Goal: Information Seeking & Learning: Learn about a topic

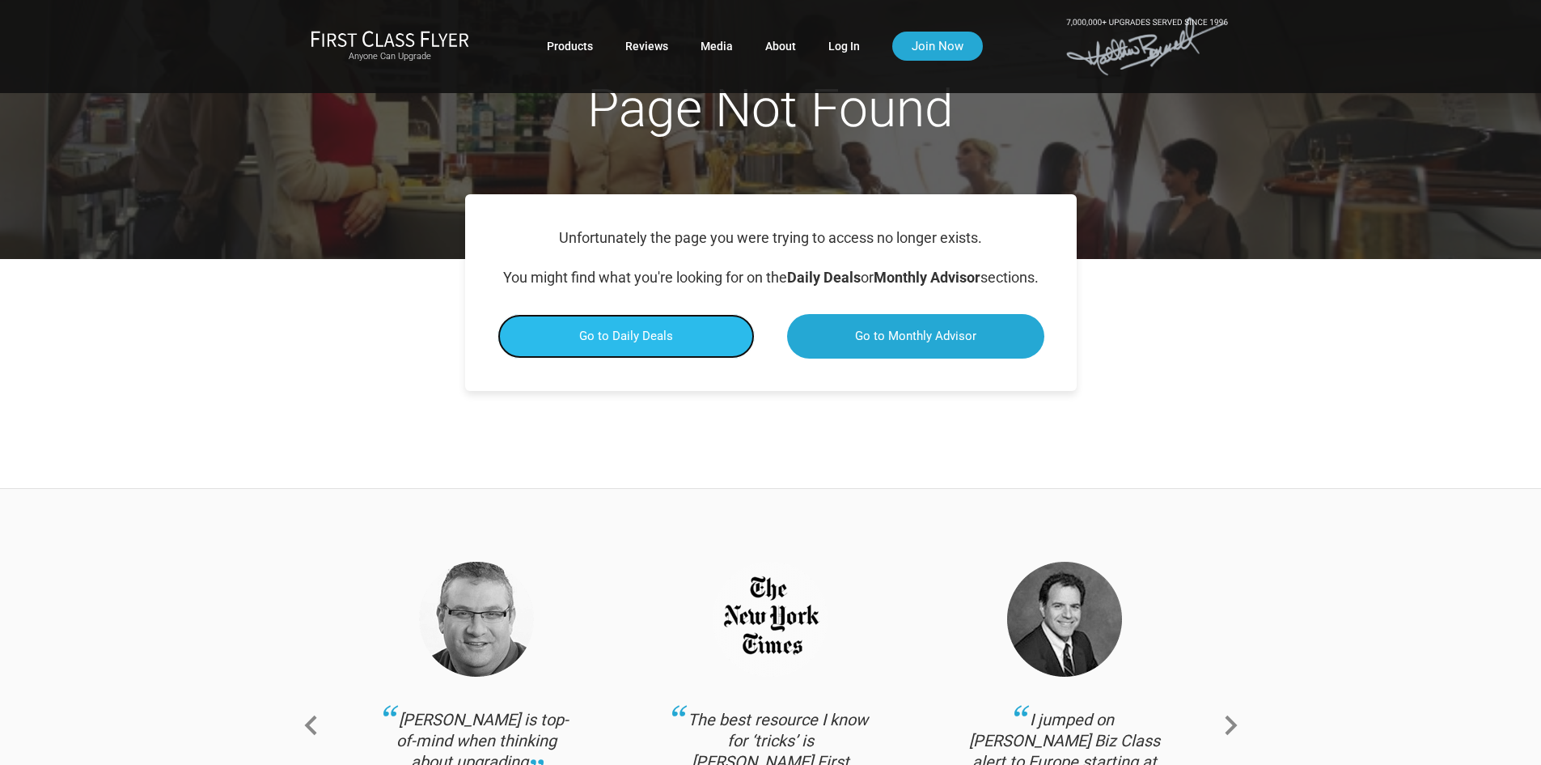
click at [660, 343] on span "Go to Daily Deals" at bounding box center [626, 335] width 94 height 15
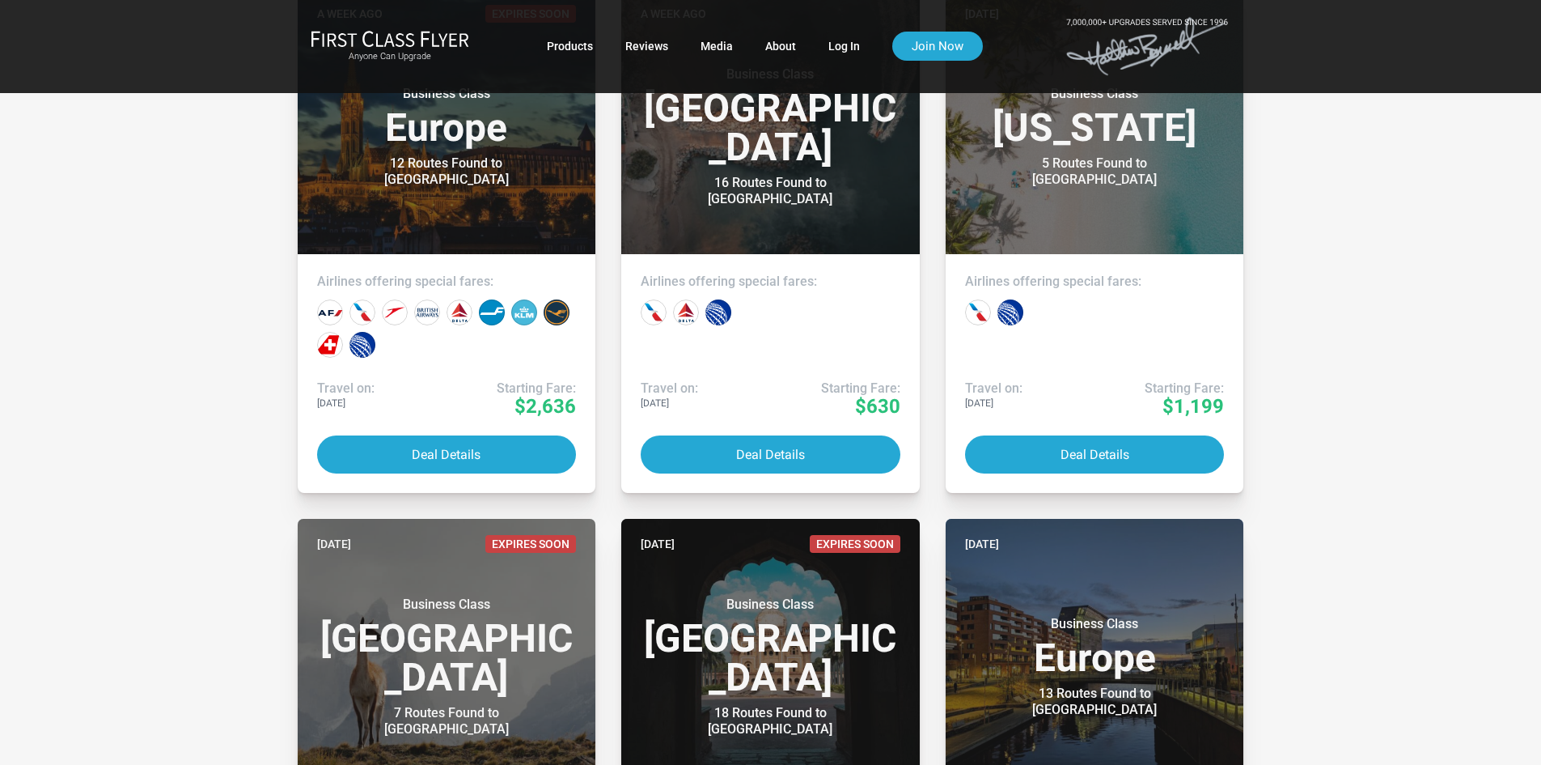
scroll to position [2023, 0]
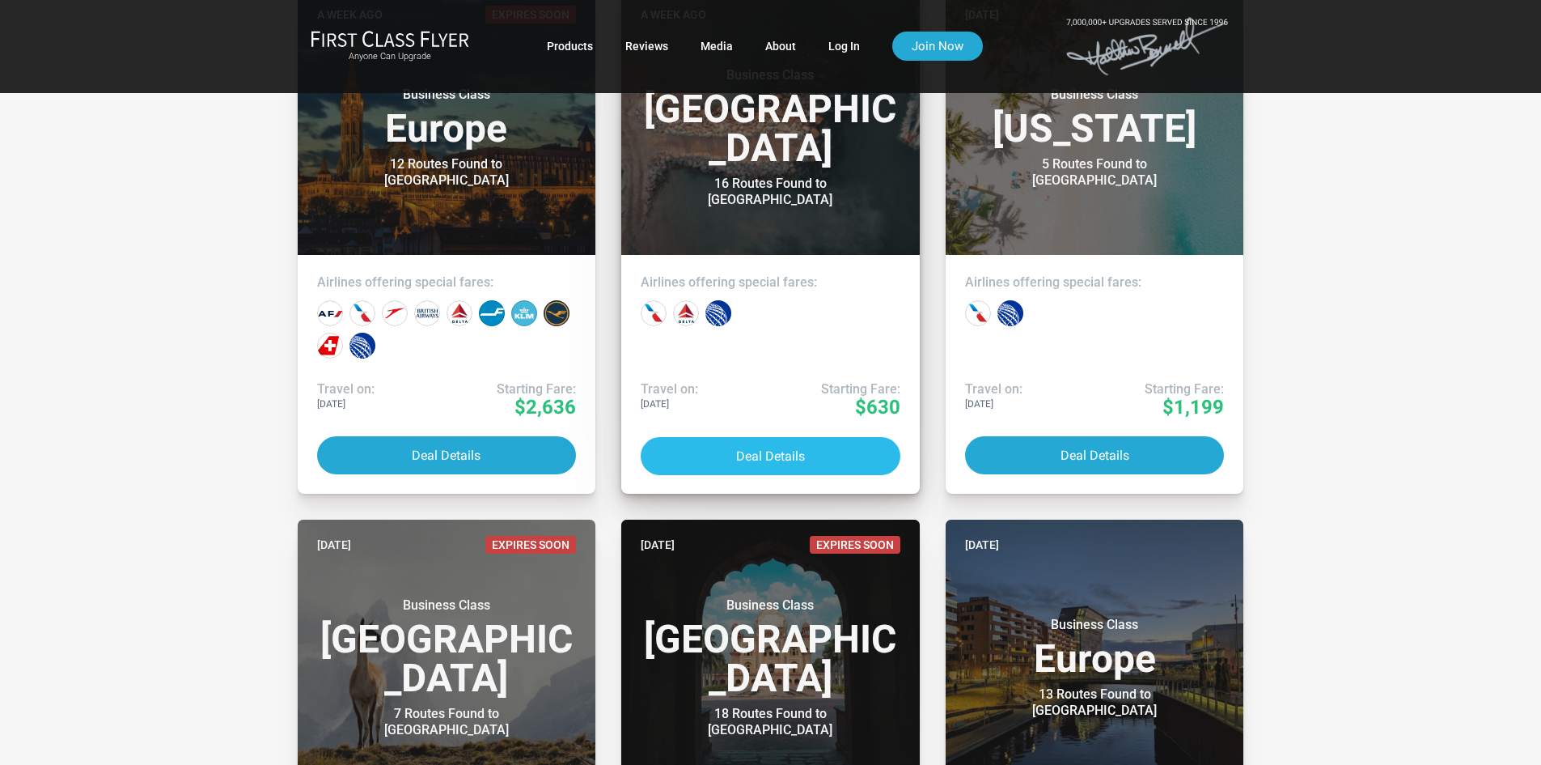
click at [794, 460] on button "Deal Details" at bounding box center [771, 456] width 260 height 38
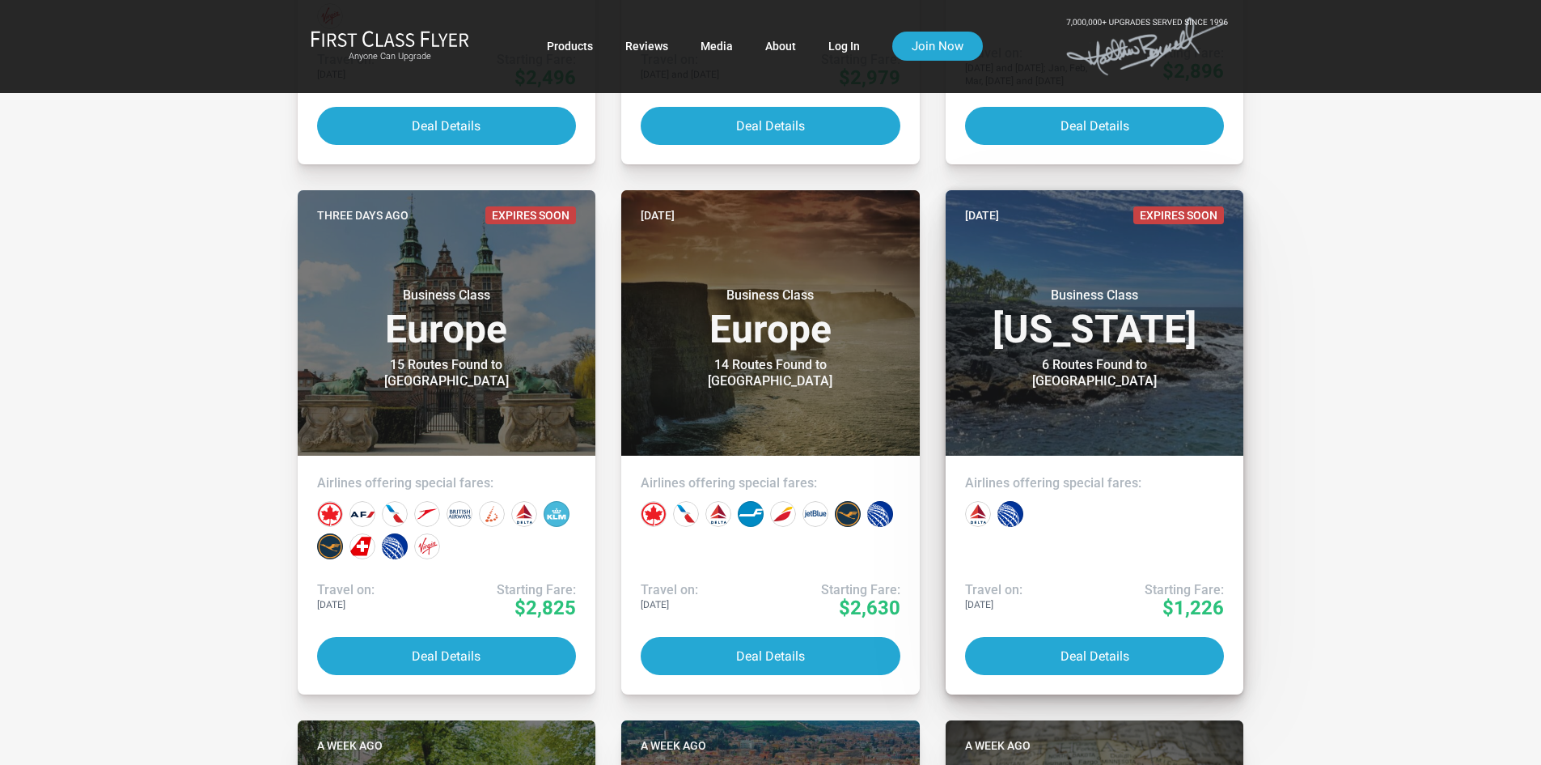
scroll to position [728, 0]
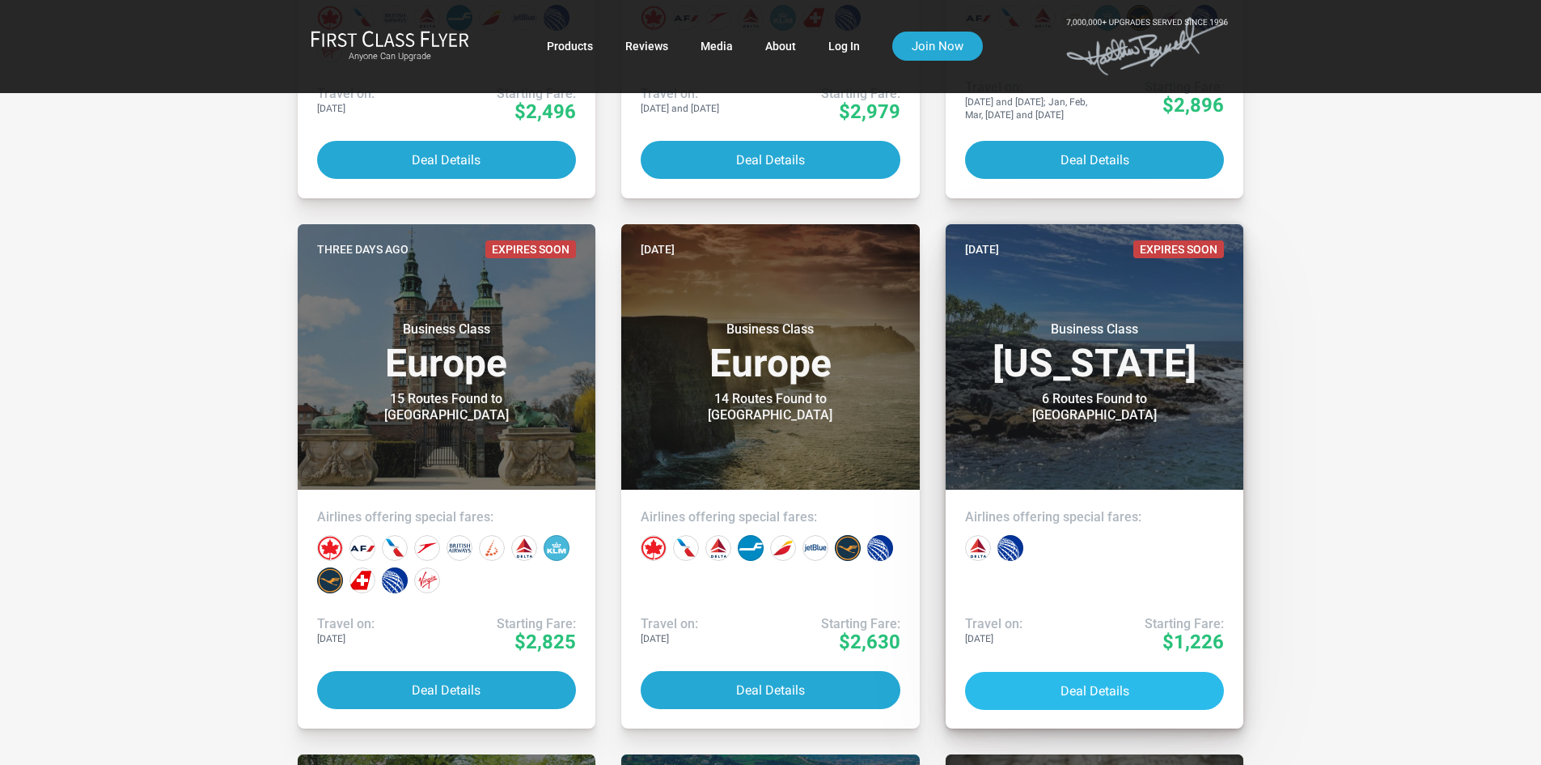
click at [1099, 701] on button "Deal Details" at bounding box center [1095, 690] width 260 height 38
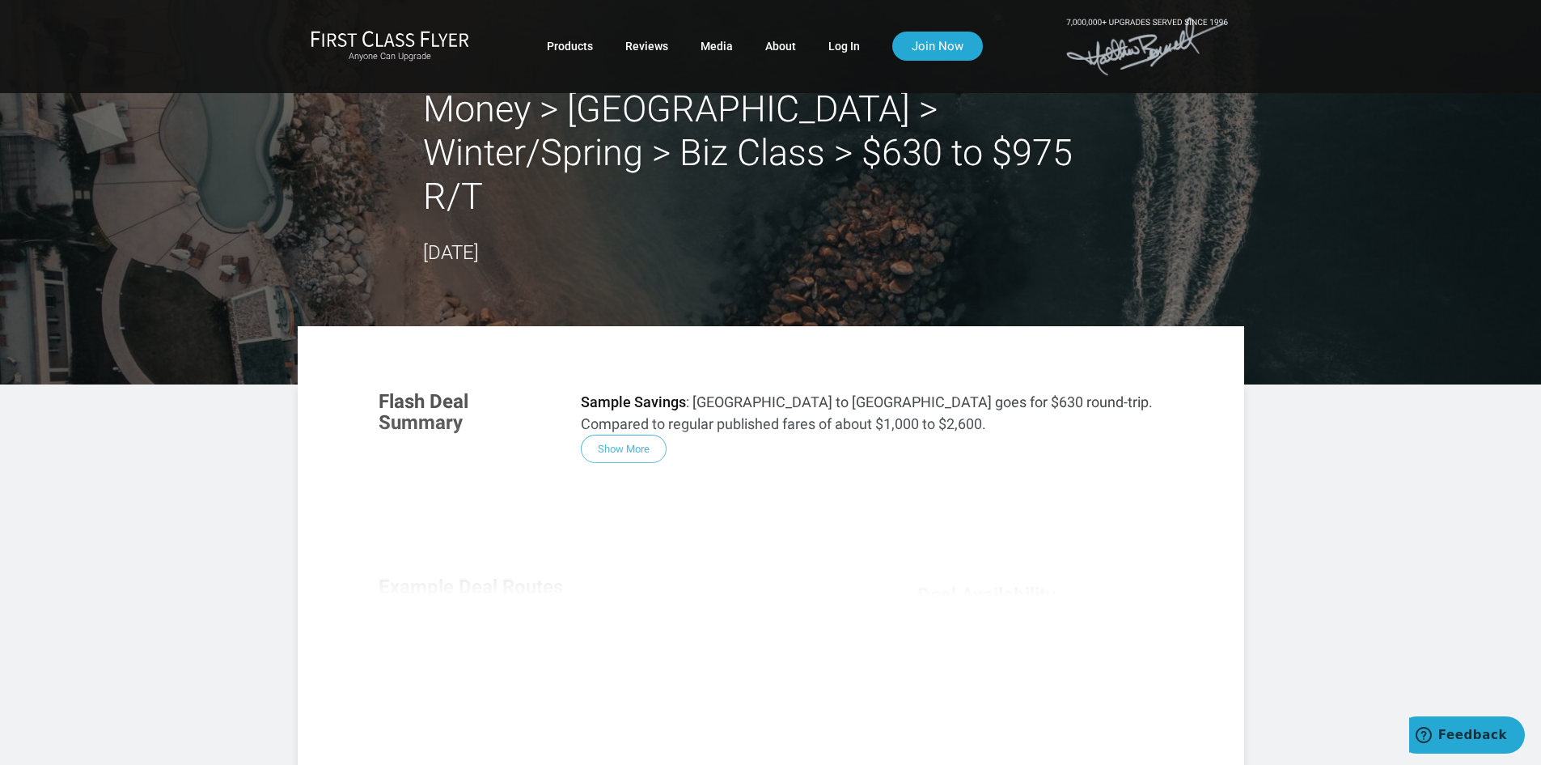
click at [626, 405] on div "Flash Deal Summary Sample Savings : Los Angeles to Puerto Vallarta goes for $63…" at bounding box center [770, 595] width 817 height 441
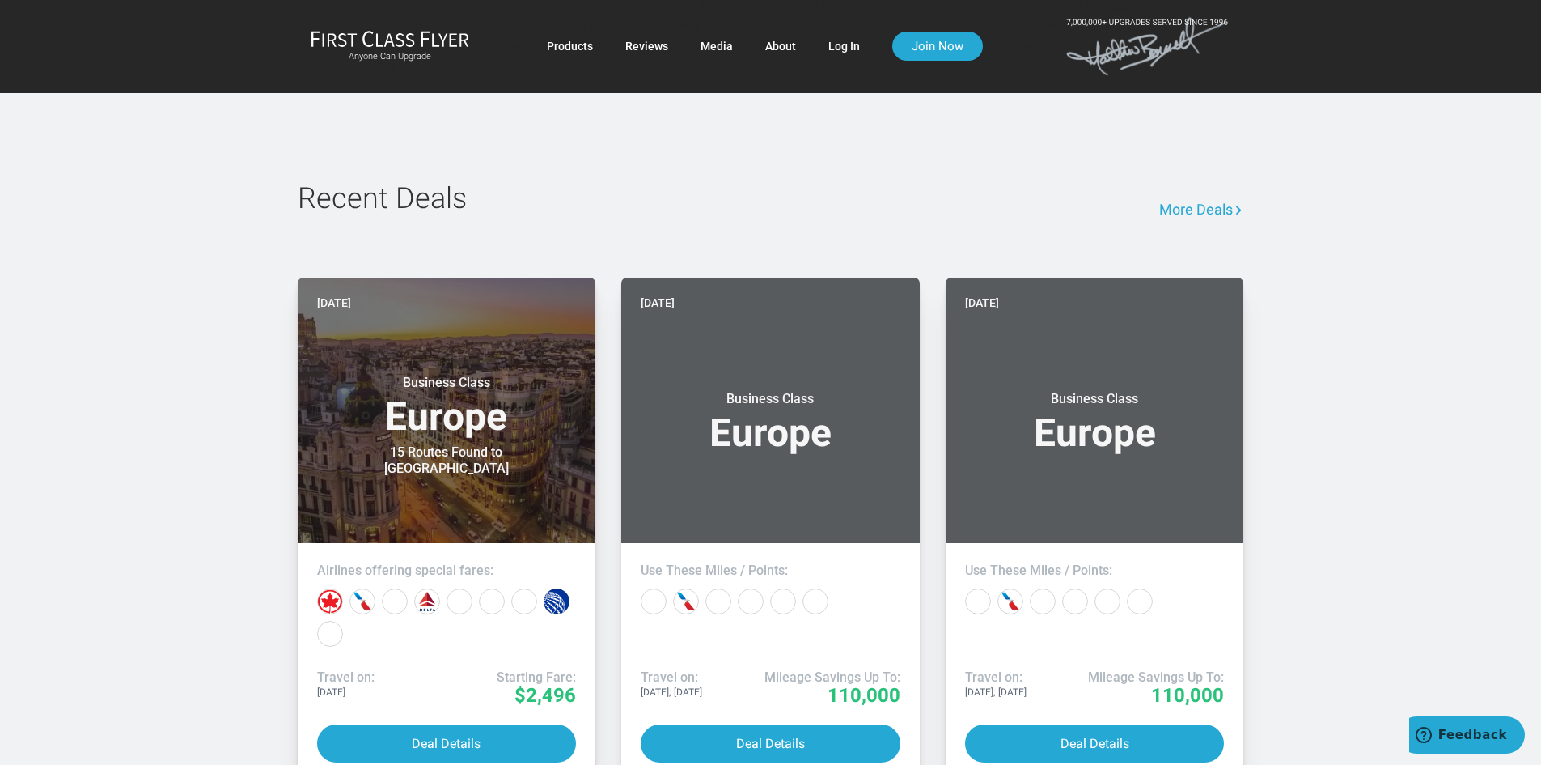
scroll to position [1214, 0]
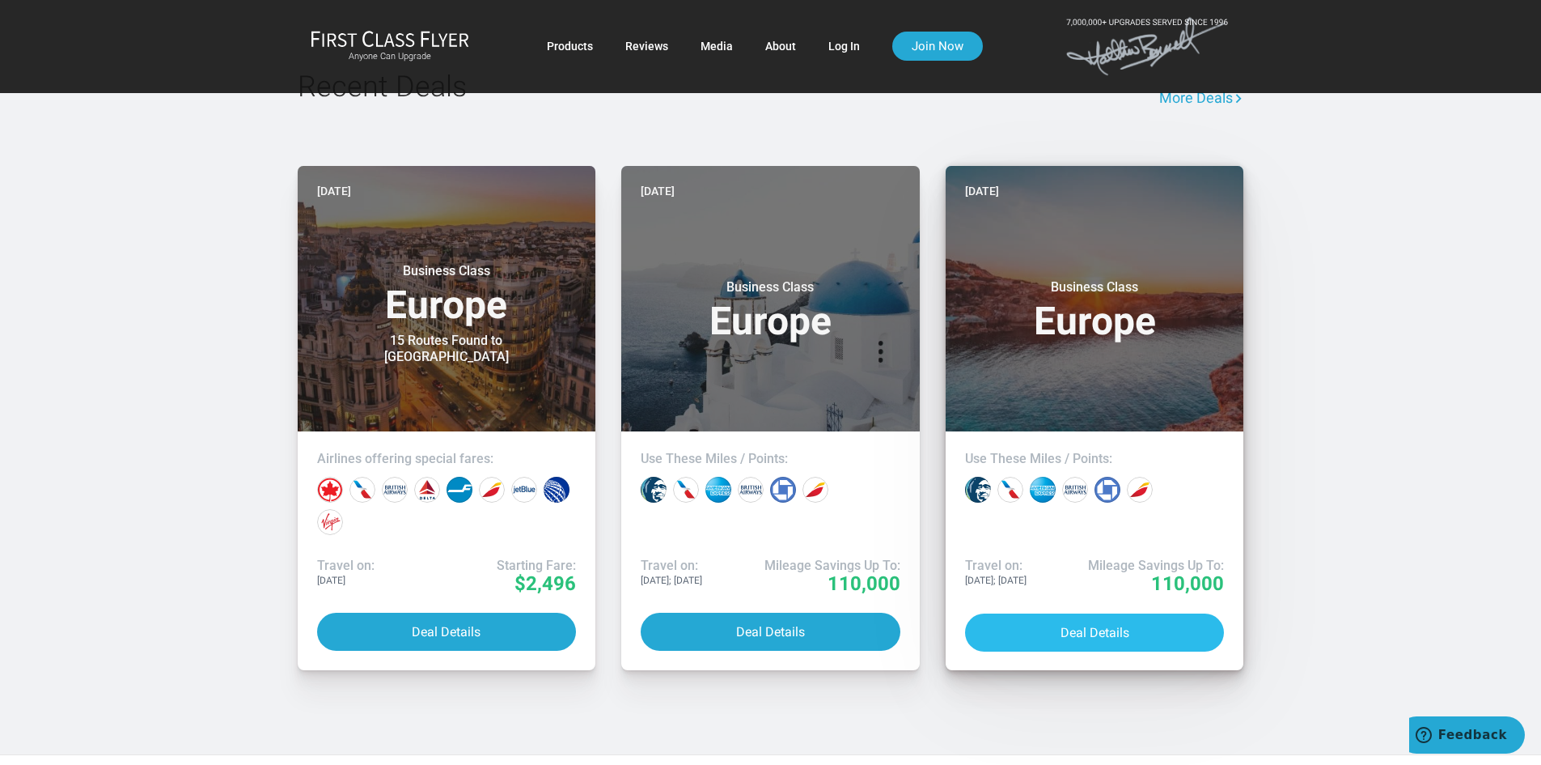
click at [1091, 632] on button "Deal Details" at bounding box center [1095, 632] width 260 height 38
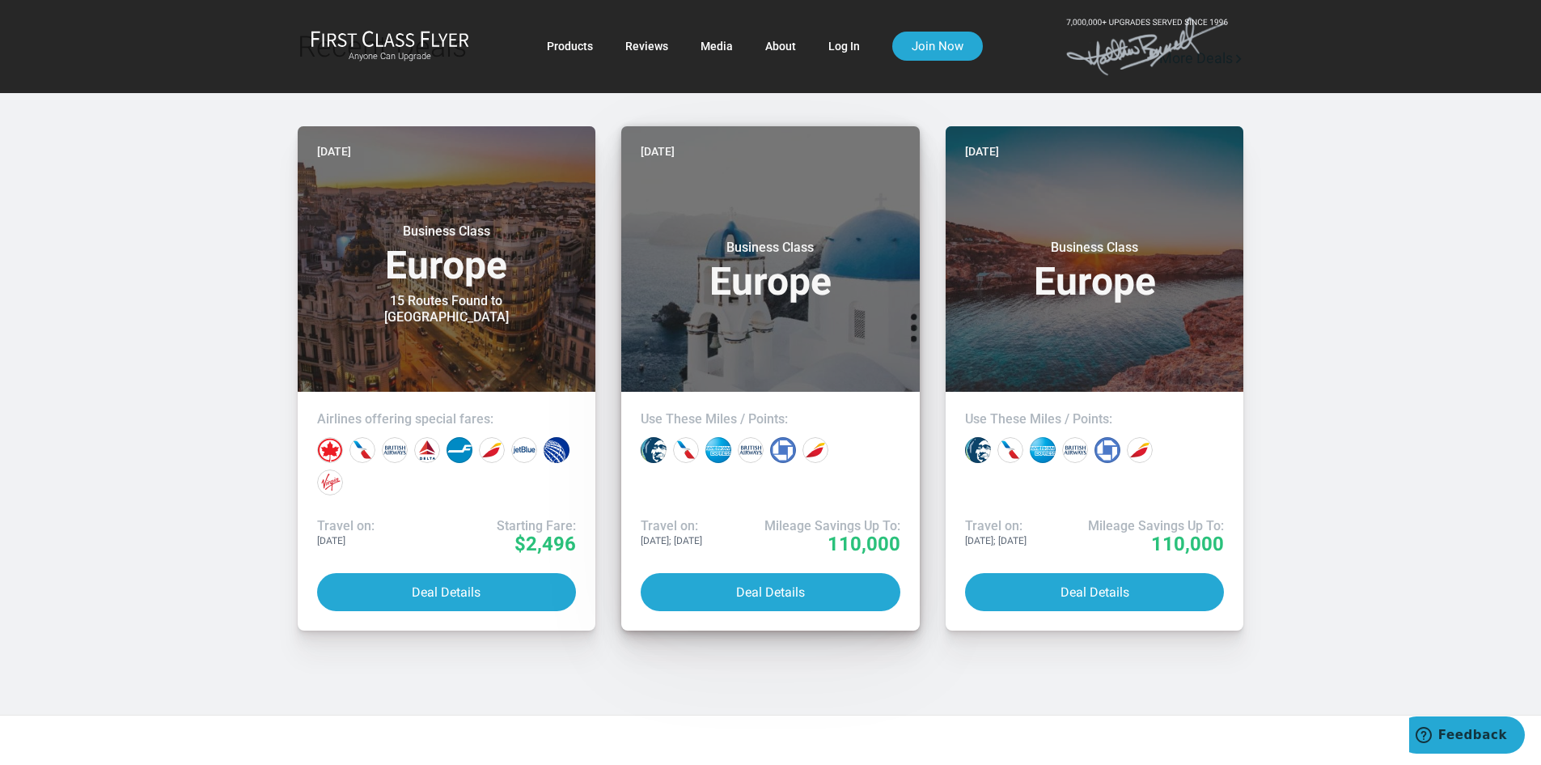
scroll to position [1375, 0]
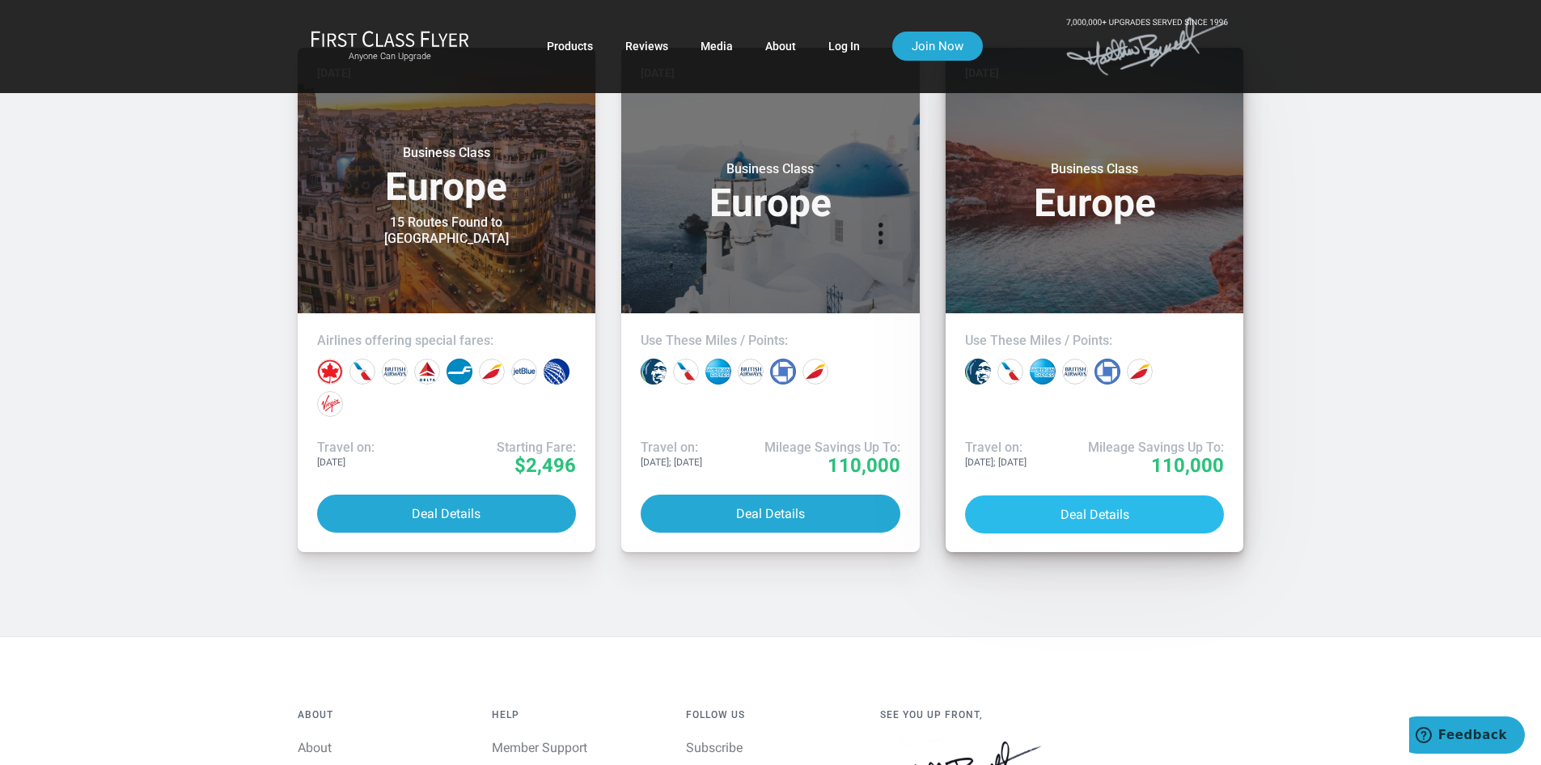
click at [1038, 495] on button "Deal Details" at bounding box center [1095, 514] width 260 height 38
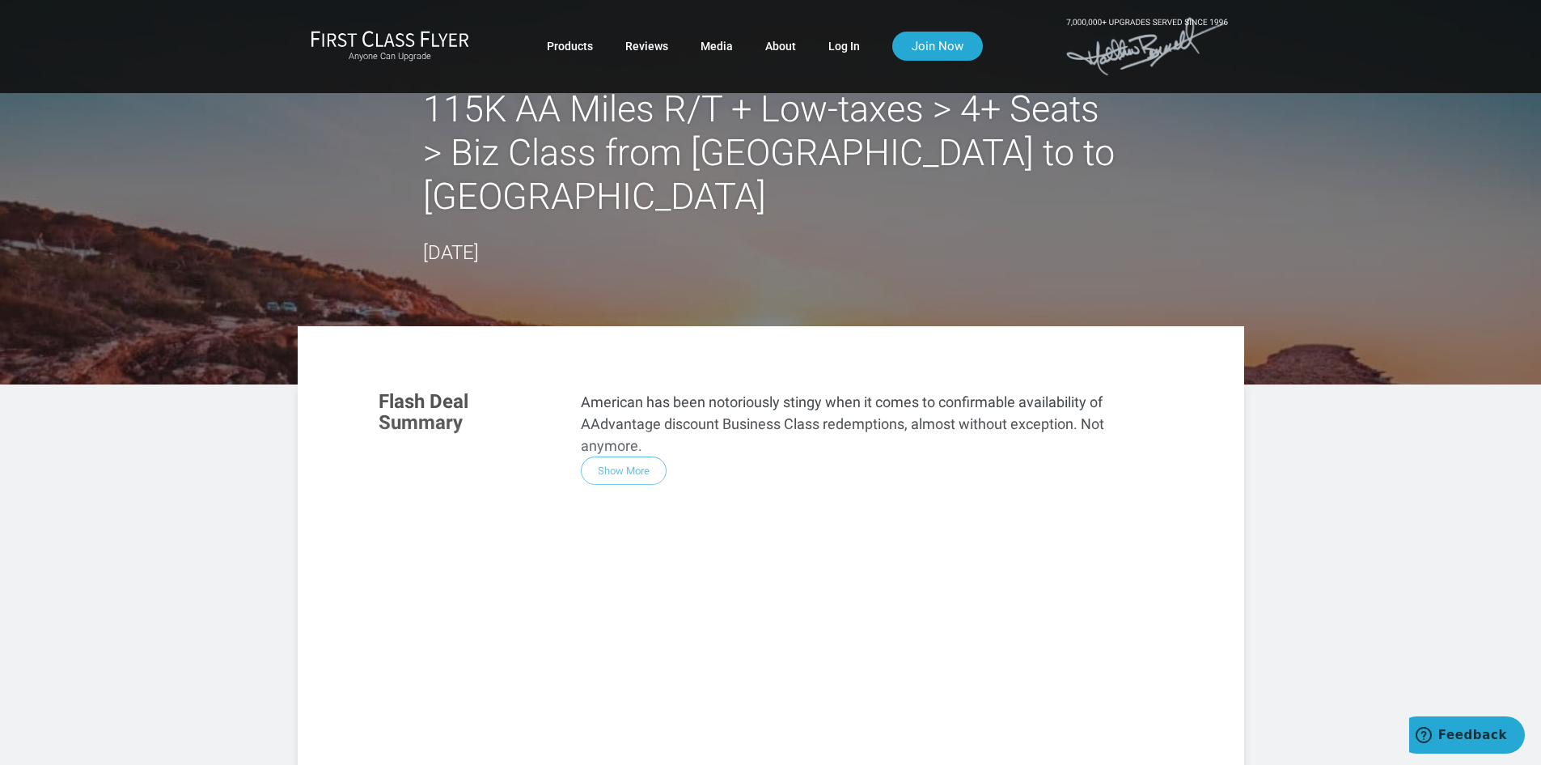
click at [611, 429] on div "Flash Deal Summary American has been notoriously stingy when it comes to confir…" at bounding box center [770, 595] width 817 height 441
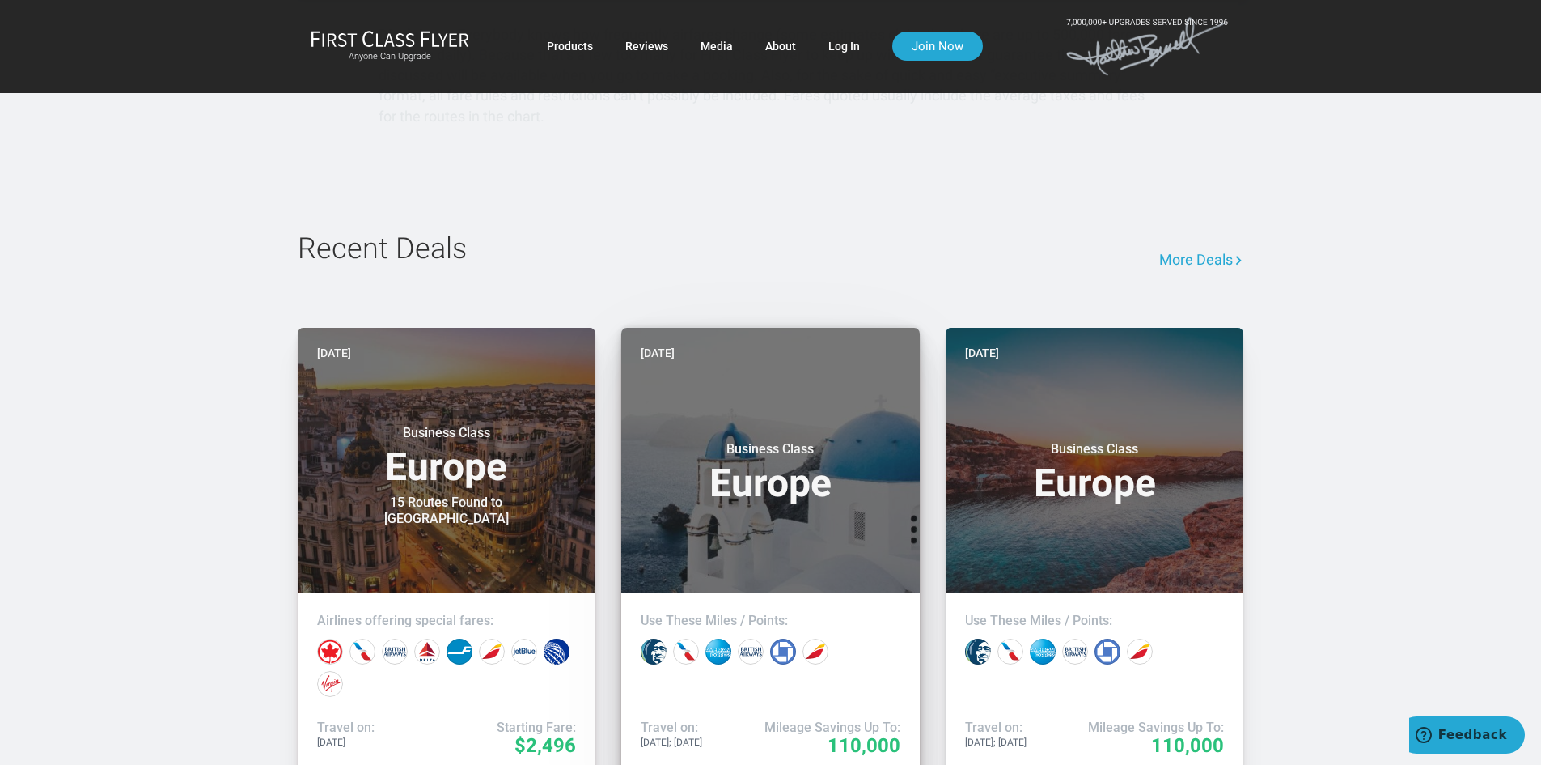
scroll to position [1294, 0]
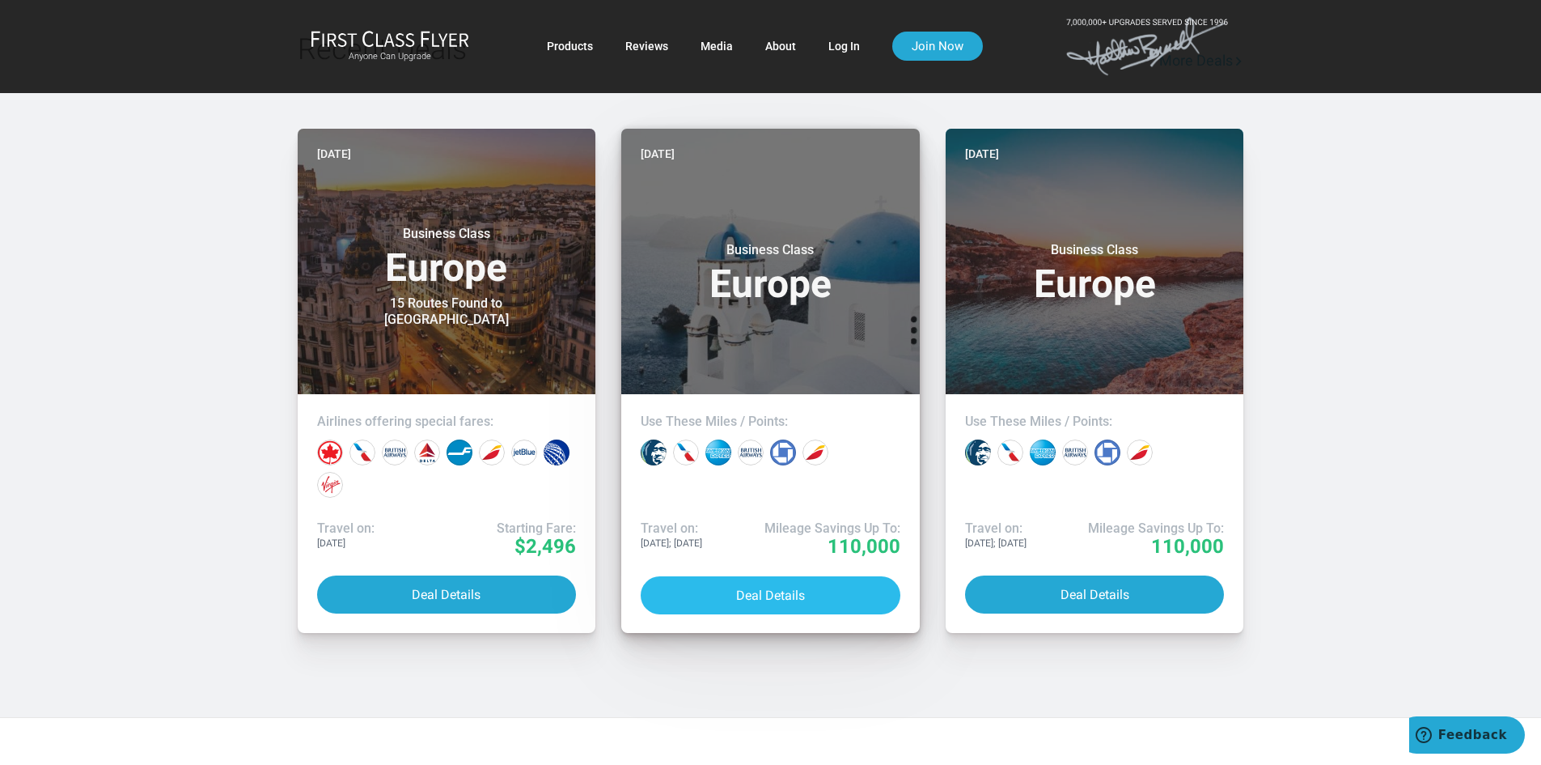
click at [734, 576] on button "Deal Details" at bounding box center [771, 595] width 260 height 38
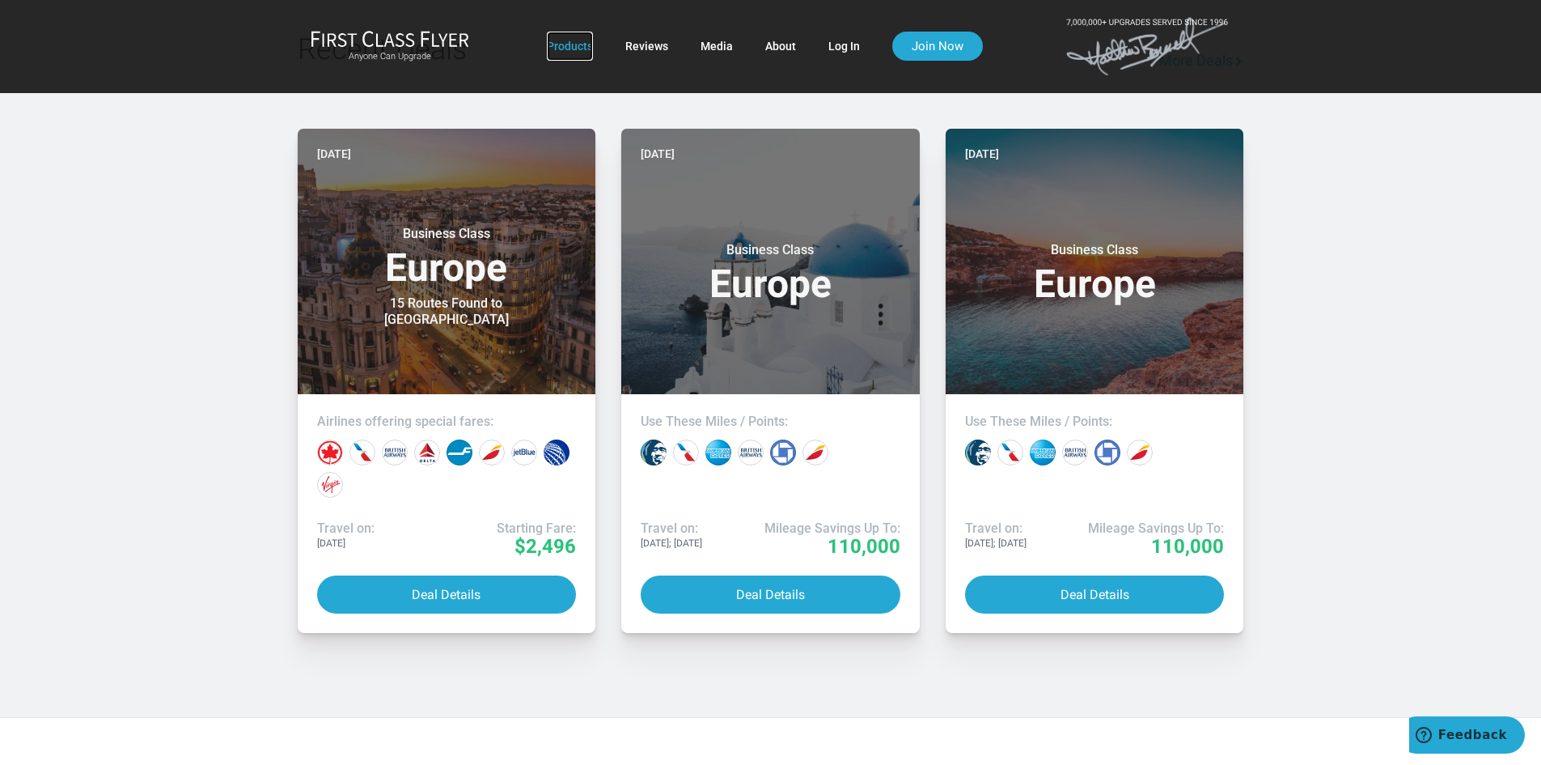
click at [572, 47] on link "Products" at bounding box center [570, 46] width 46 height 29
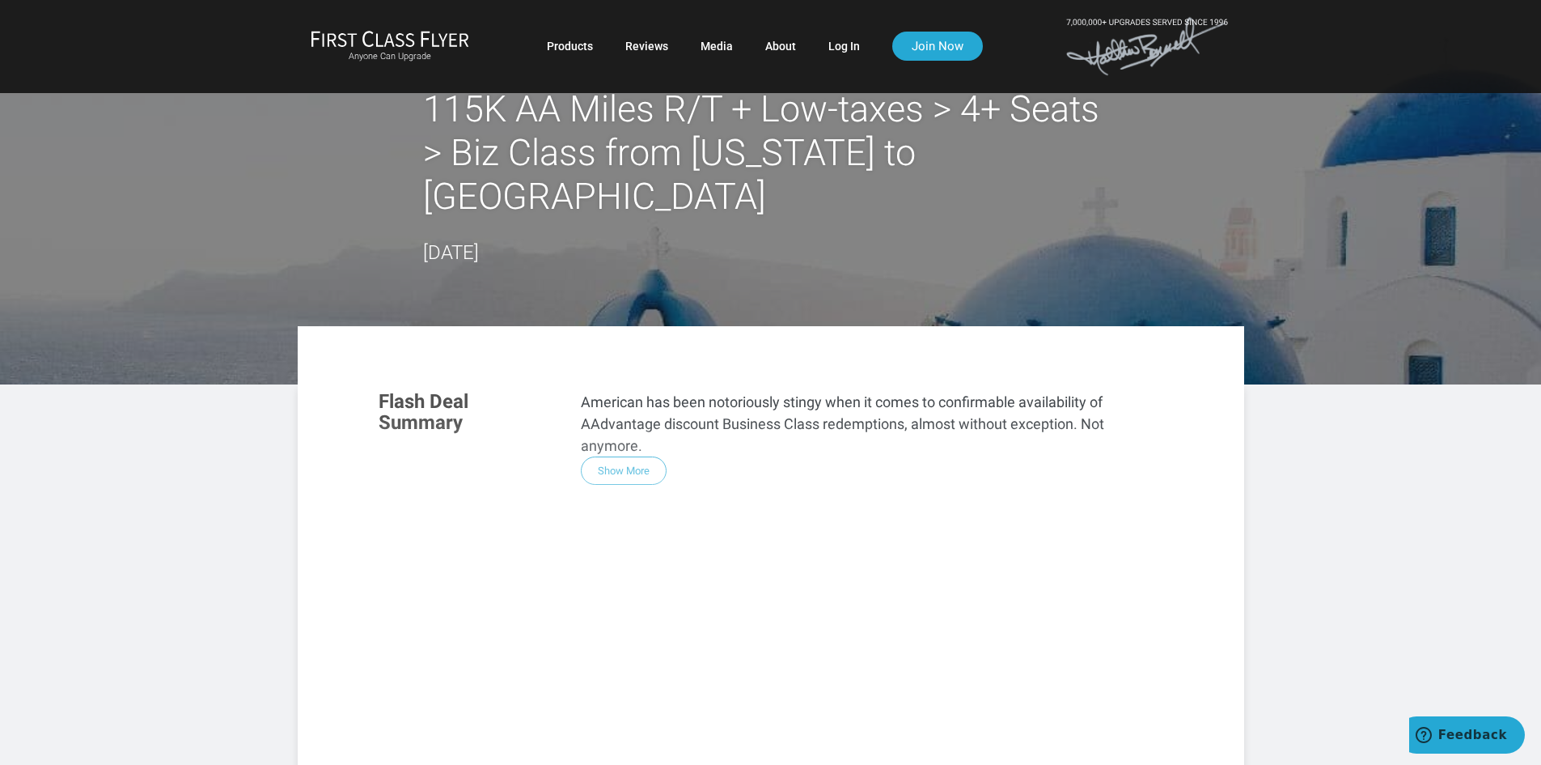
click at [626, 432] on div "Flash Deal Summary American has been notoriously stingy when it comes to confir…" at bounding box center [770, 595] width 817 height 441
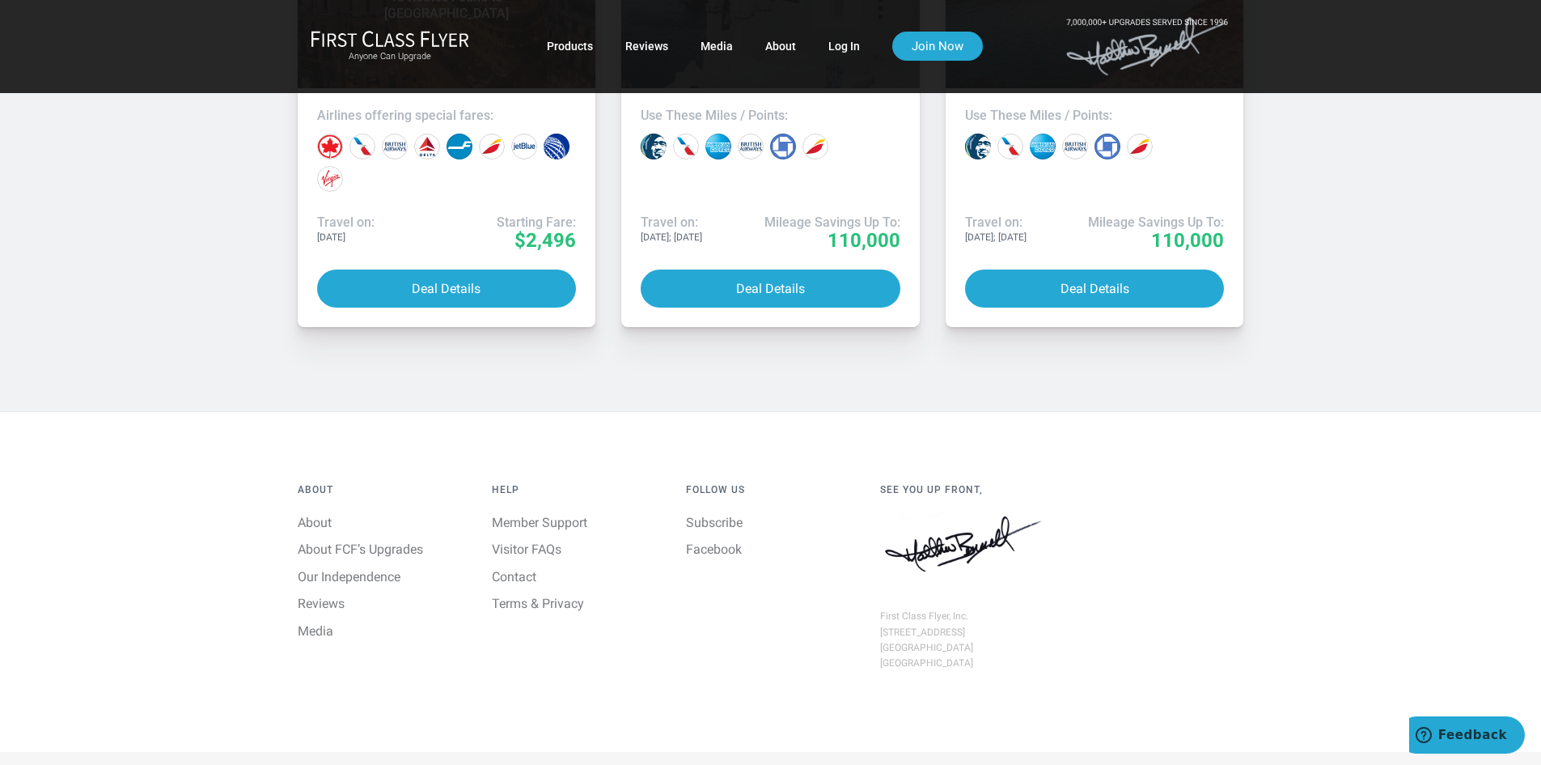
scroll to position [1603, 0]
